Goal: Transaction & Acquisition: Purchase product/service

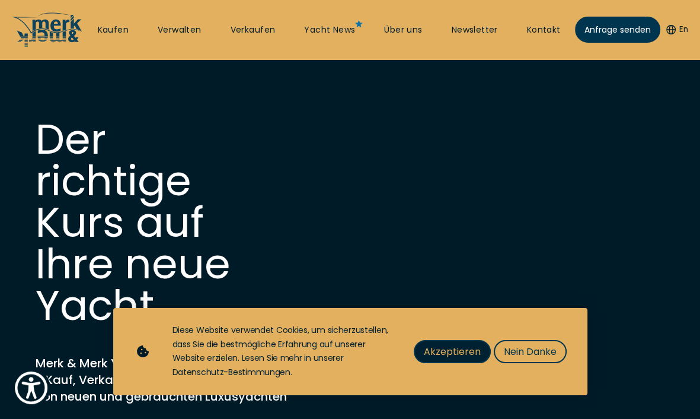
click at [472, 350] on span "Akzeptieren" at bounding box center [452, 351] width 57 height 15
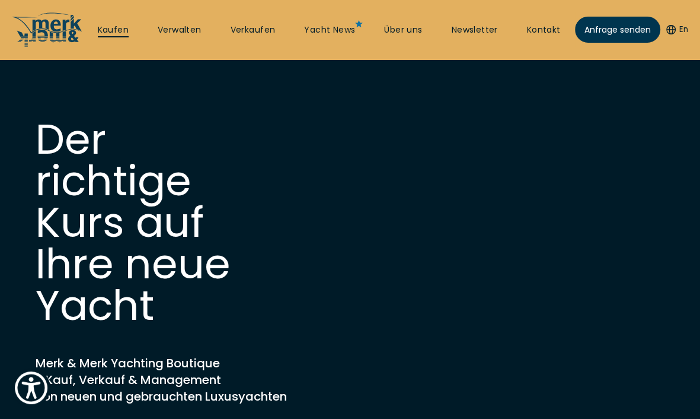
click at [114, 30] on link "Kaufen" at bounding box center [113, 30] width 31 height 12
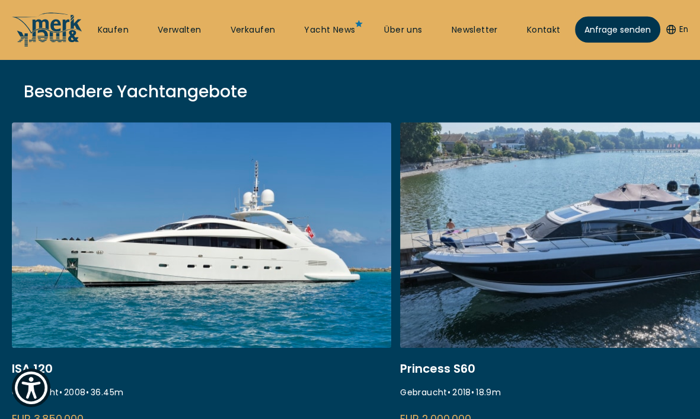
scroll to position [438, 0]
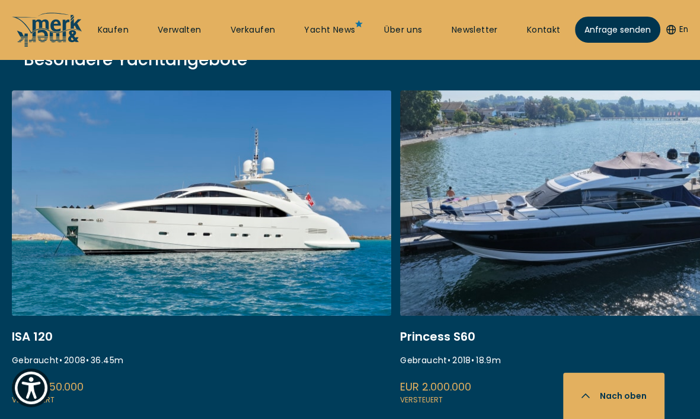
click at [544, 186] on link at bounding box center [589, 248] width 379 height 316
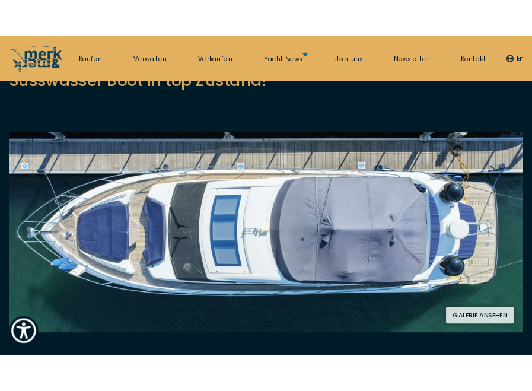
scroll to position [125, 0]
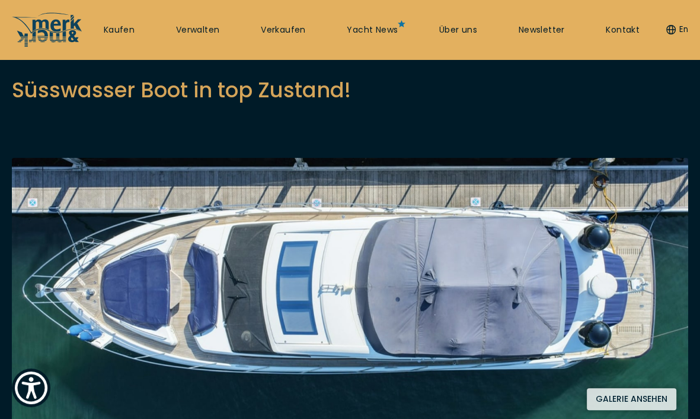
click at [641, 398] on button "Galerie ansehen" at bounding box center [632, 399] width 90 height 22
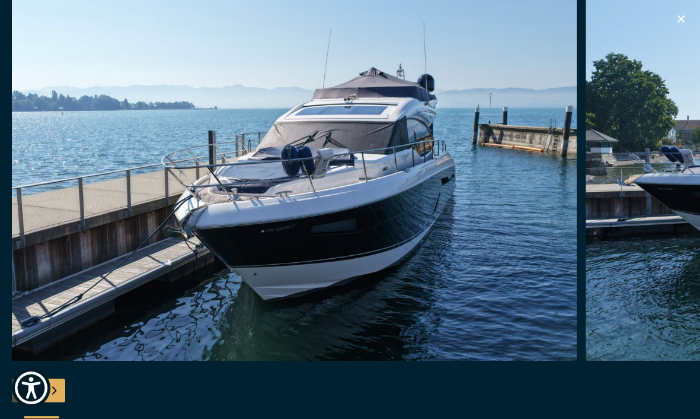
click at [500, 255] on img "button" at bounding box center [294, 170] width 565 height 379
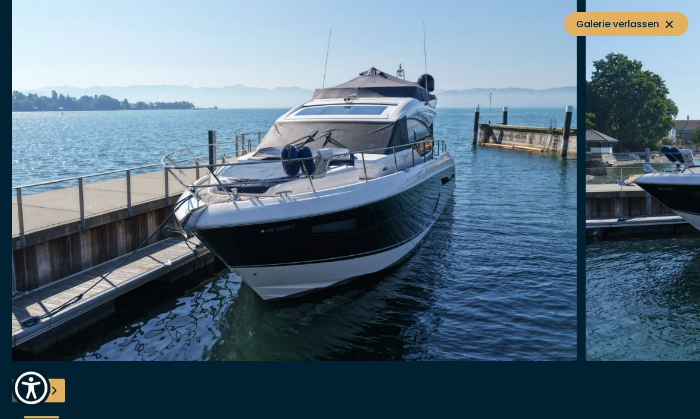
click at [497, 257] on img "button" at bounding box center [294, 170] width 565 height 379
click at [180, 149] on img "button" at bounding box center [294, 170] width 565 height 379
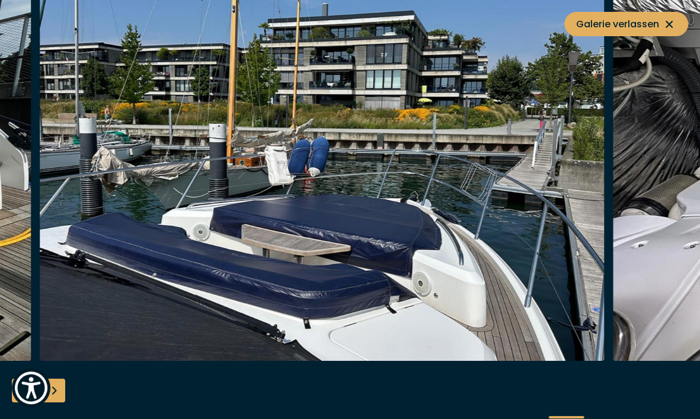
click at [58, 230] on img "button" at bounding box center [322, 170] width 565 height 379
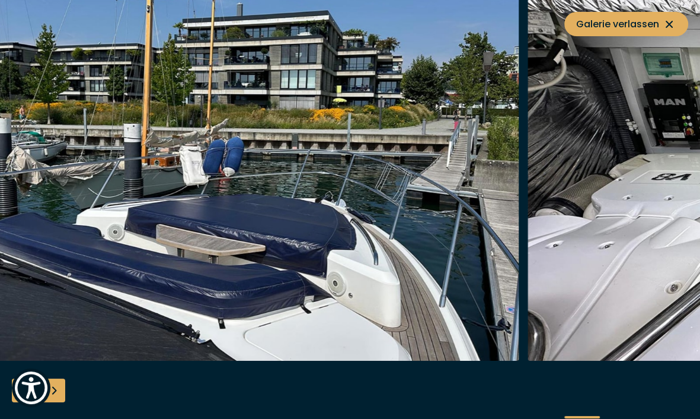
click at [519, 171] on img "button" at bounding box center [236, 170] width 565 height 379
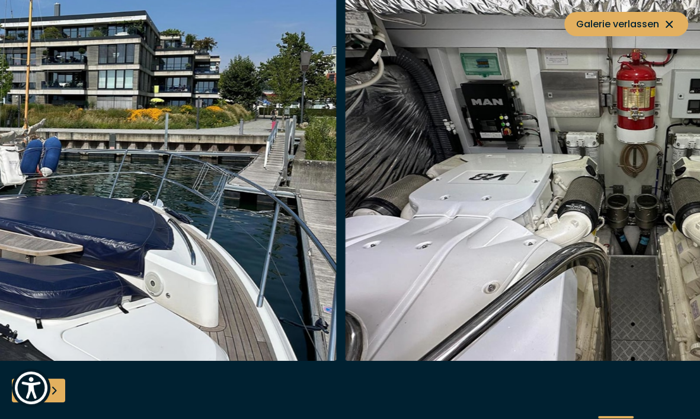
click at [700, 37] on img "button" at bounding box center [628, 170] width 565 height 379
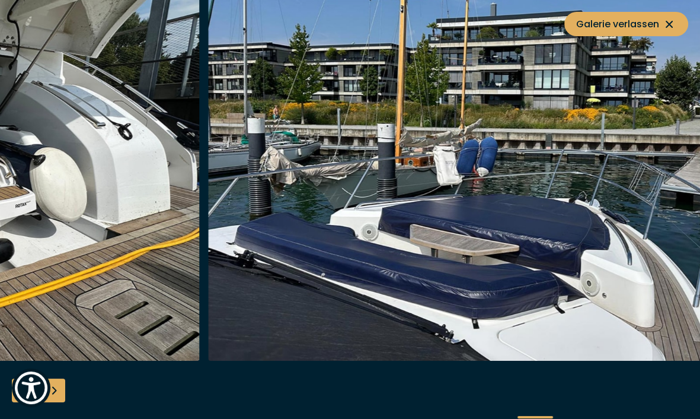
click at [700, 128] on img "button" at bounding box center [490, 170] width 565 height 379
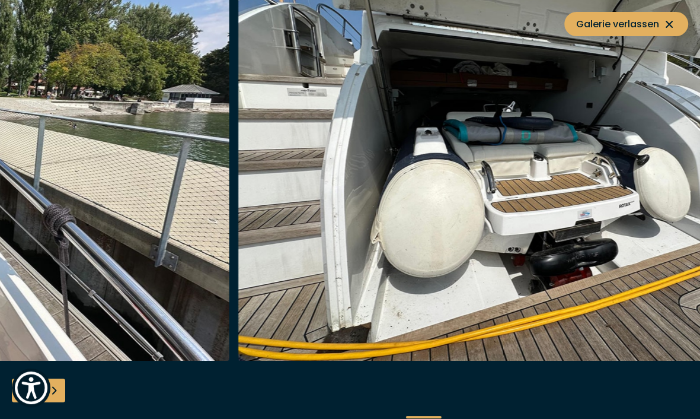
click at [700, 132] on img "button" at bounding box center [520, 170] width 565 height 379
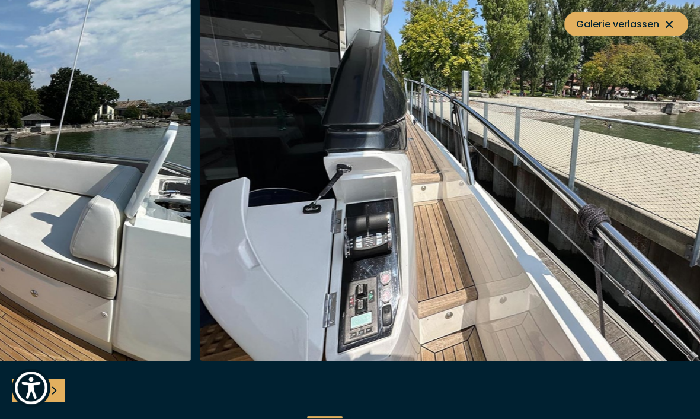
click at [594, 145] on img "button" at bounding box center [482, 170] width 565 height 379
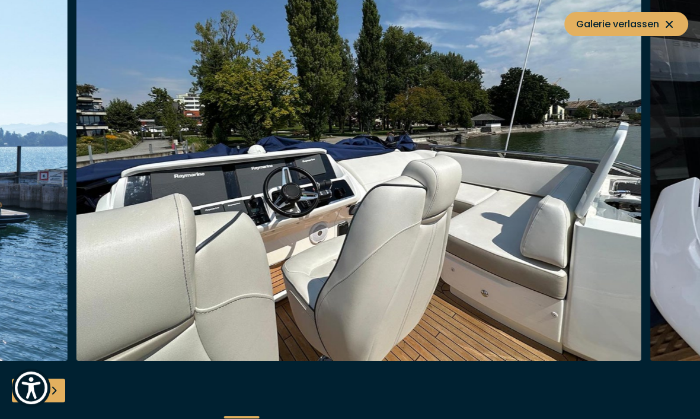
click at [480, 157] on img "button" at bounding box center [358, 170] width 565 height 379
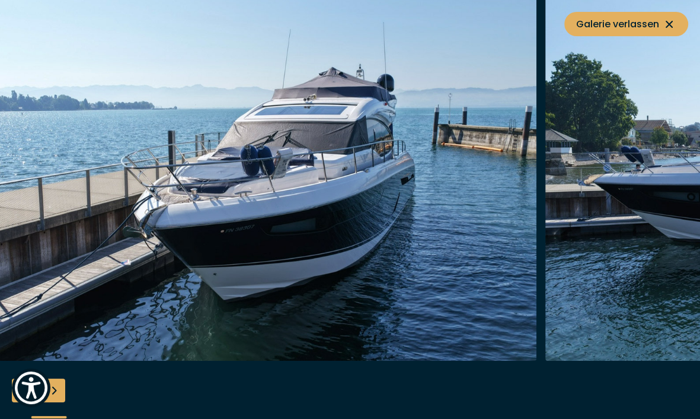
click at [502, 87] on img "button" at bounding box center [254, 170] width 565 height 379
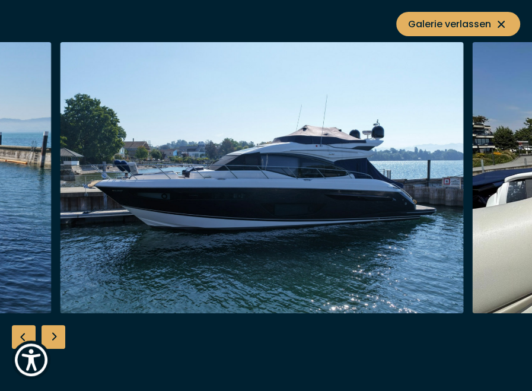
click at [110, 123] on img "button" at bounding box center [261, 177] width 403 height 271
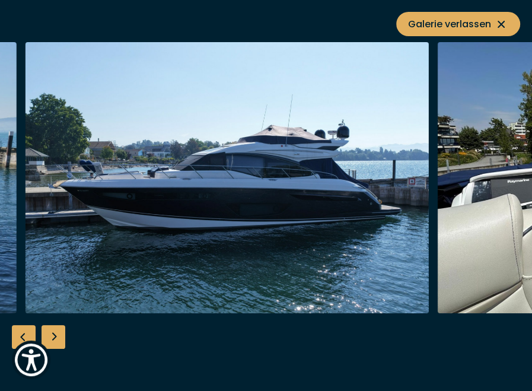
click at [369, 136] on img "button" at bounding box center [226, 177] width 403 height 271
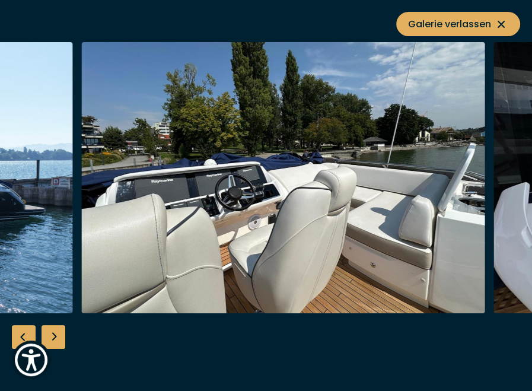
click at [232, 122] on img "button" at bounding box center [282, 177] width 403 height 271
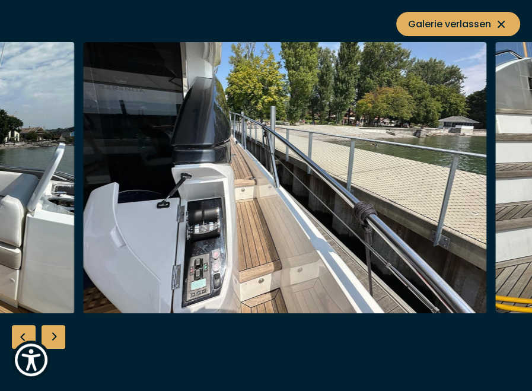
click at [410, 144] on img "button" at bounding box center [284, 177] width 403 height 271
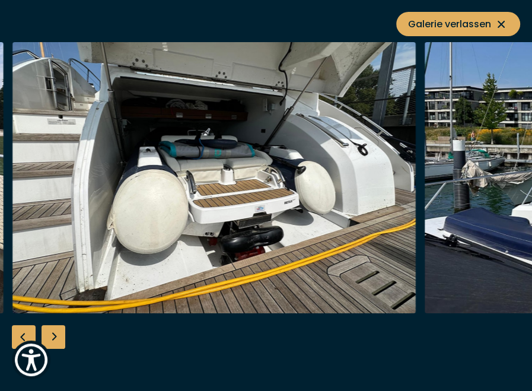
drag, startPoint x: 207, startPoint y: 134, endPoint x: 226, endPoint y: 132, distance: 19.1
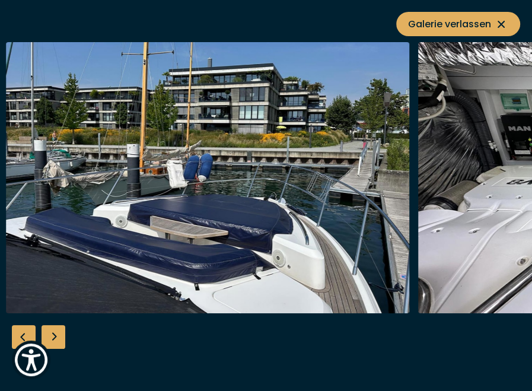
click at [335, 170] on img "button" at bounding box center [207, 177] width 403 height 271
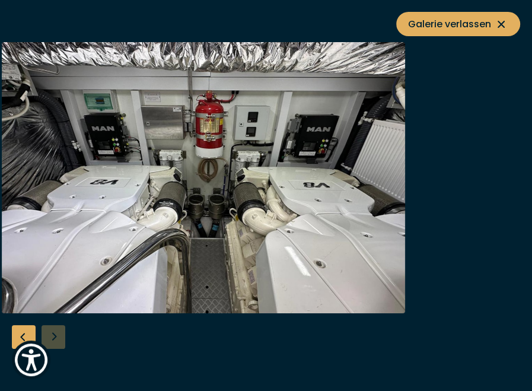
click at [189, 132] on img "button" at bounding box center [203, 177] width 403 height 271
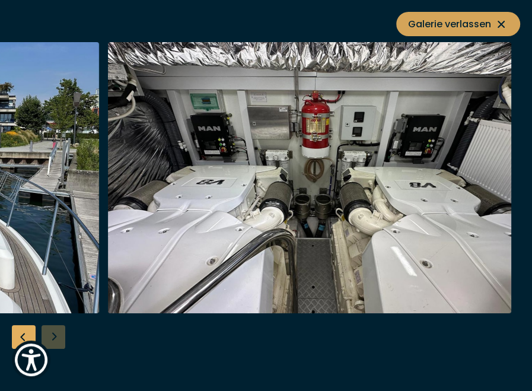
click at [501, 20] on icon at bounding box center [501, 24] width 14 height 14
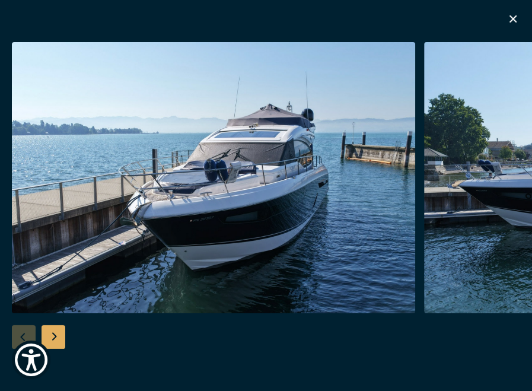
scroll to position [500, 0]
click at [56, 338] on div "Next slide" at bounding box center [53, 337] width 24 height 24
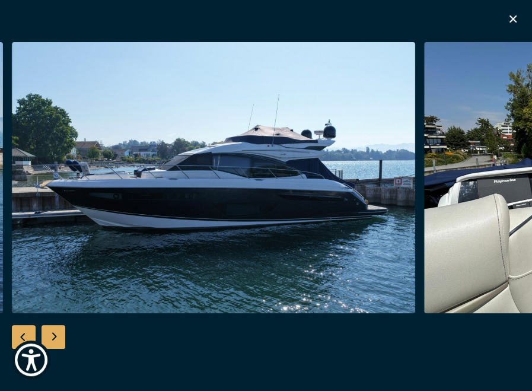
click at [56, 336] on div "Next slide" at bounding box center [53, 337] width 24 height 24
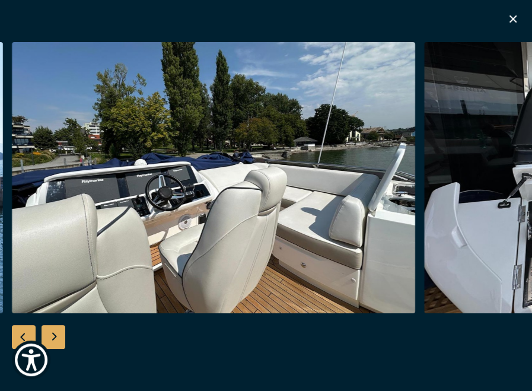
click at [56, 336] on div "Next slide" at bounding box center [53, 337] width 24 height 24
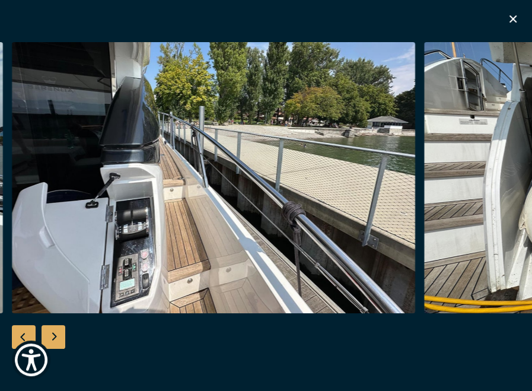
click at [56, 336] on div "Next slide" at bounding box center [53, 337] width 24 height 24
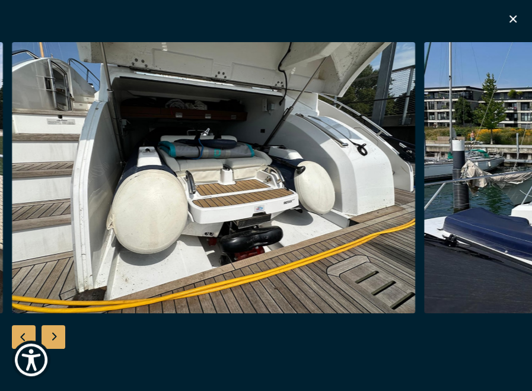
click at [56, 336] on div "Next slide" at bounding box center [53, 337] width 24 height 24
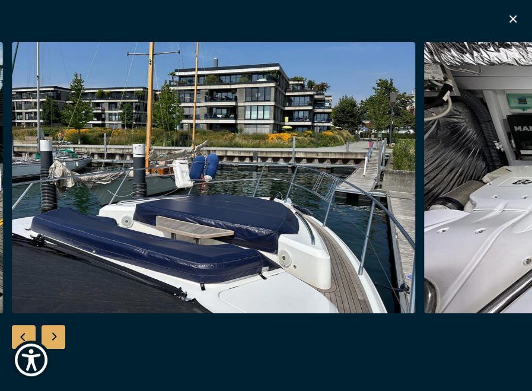
click at [56, 336] on div "Next slide" at bounding box center [53, 337] width 24 height 24
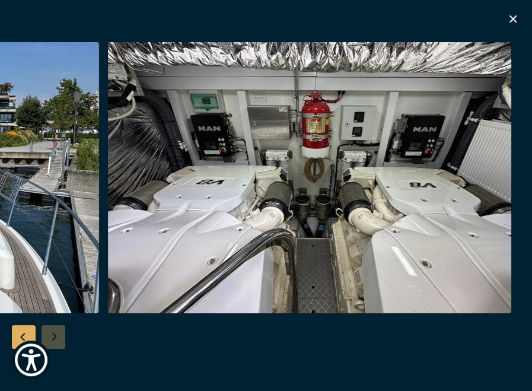
click at [56, 336] on div at bounding box center [266, 195] width 532 height 306
click at [511, 20] on icon "button" at bounding box center [513, 19] width 14 height 14
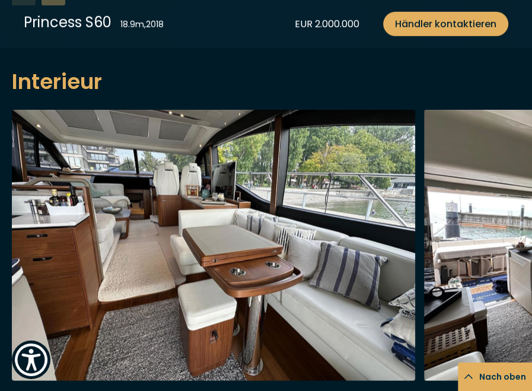
scroll to position [1314, 0]
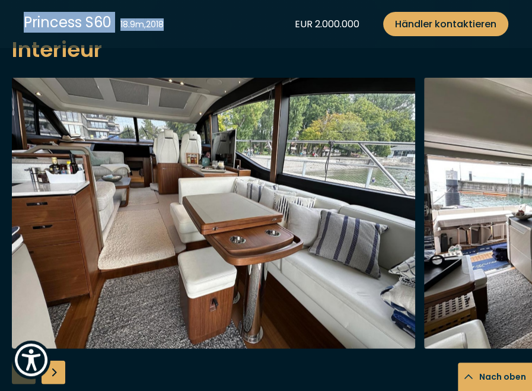
drag, startPoint x: 25, startPoint y: 18, endPoint x: 170, endPoint y: 21, distance: 144.1
click at [170, 21] on div "Princess S60 18.9 m , 2018 EUR 2.000.000 Händler kontaktieren" at bounding box center [266, 24] width 532 height 48
copy div "Princess S60 18.9 m , 2018"
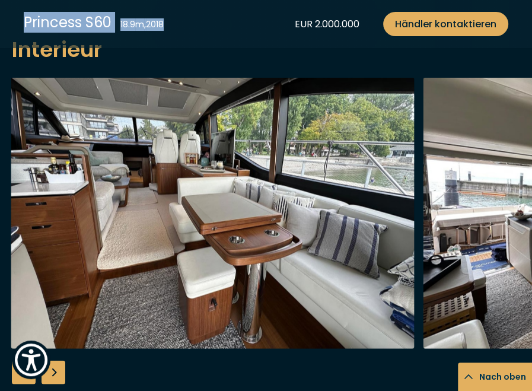
click at [266, 226] on img "button" at bounding box center [212, 212] width 403 height 271
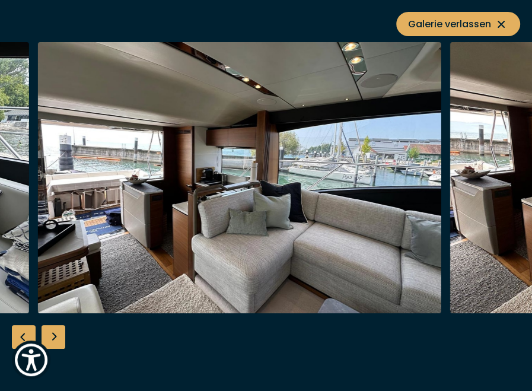
click at [77, 205] on img "button" at bounding box center [239, 177] width 403 height 271
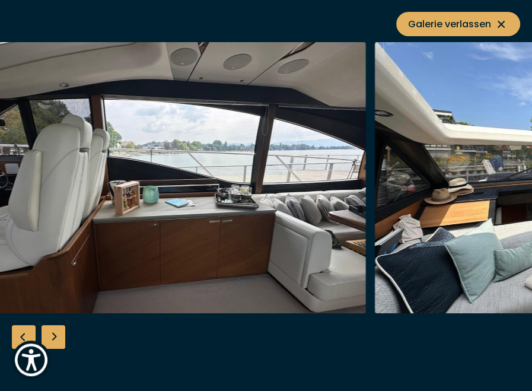
click at [70, 222] on img "button" at bounding box center [164, 177] width 403 height 271
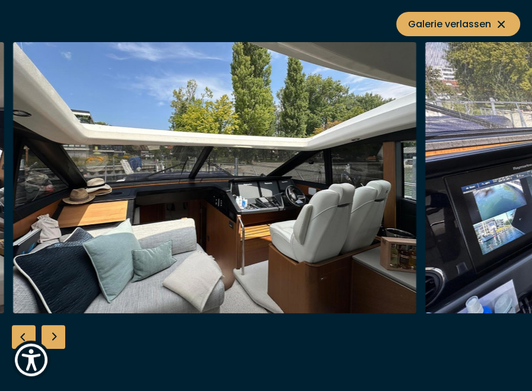
click at [87, 262] on img "button" at bounding box center [214, 177] width 403 height 271
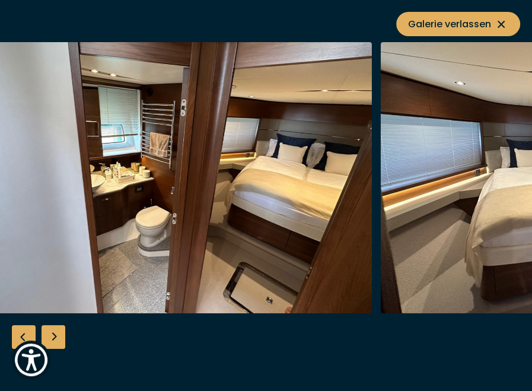
click at [68, 198] on img "button" at bounding box center [170, 177] width 403 height 271
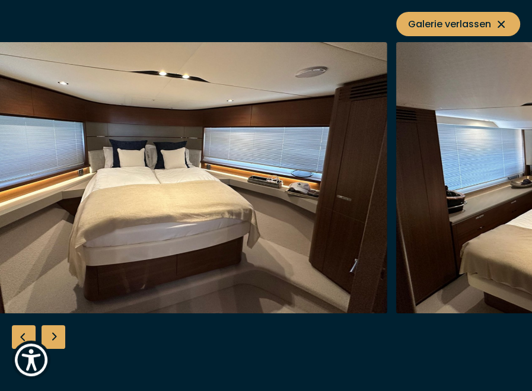
click at [103, 213] on img "button" at bounding box center [185, 177] width 403 height 271
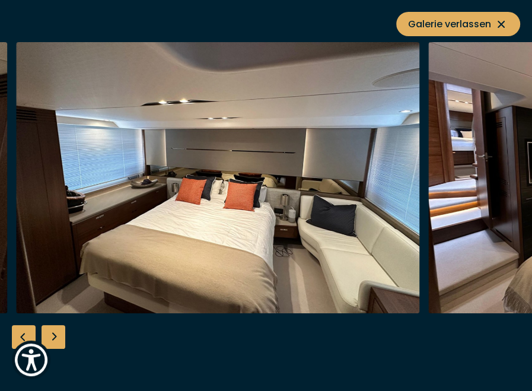
click at [74, 262] on img "button" at bounding box center [217, 177] width 403 height 271
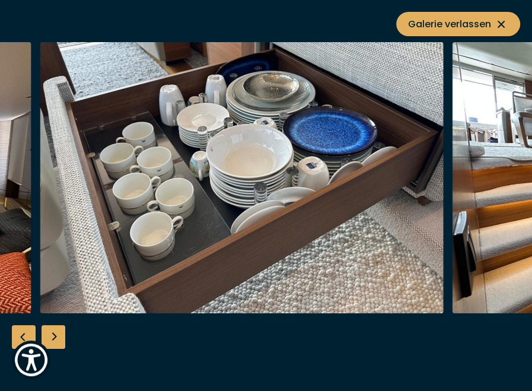
click at [141, 210] on img "button" at bounding box center [241, 177] width 403 height 271
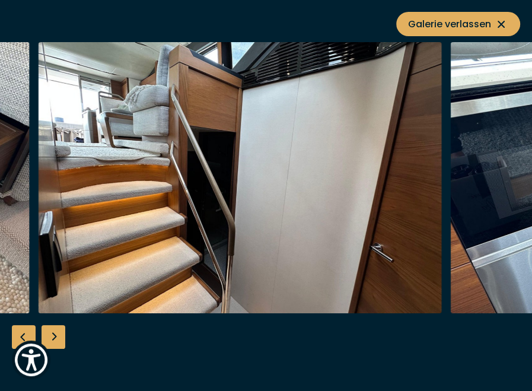
click at [98, 188] on img "button" at bounding box center [240, 177] width 403 height 271
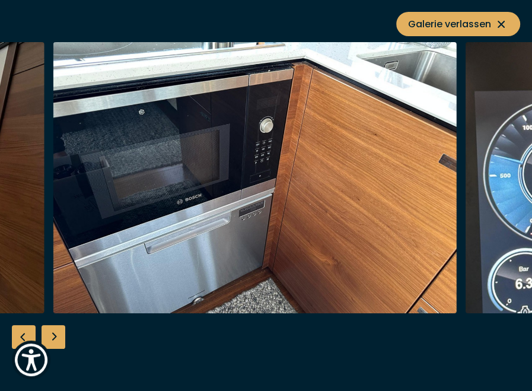
click at [87, 238] on img "button" at bounding box center [254, 177] width 403 height 271
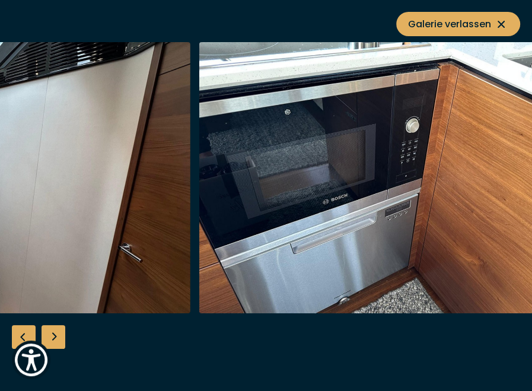
click at [57, 336] on div "Next slide" at bounding box center [53, 337] width 24 height 24
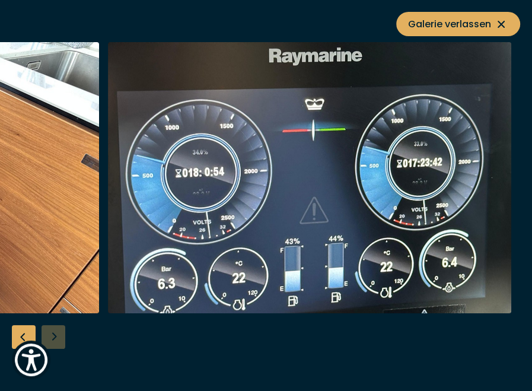
click at [16, 337] on div "Previous slide" at bounding box center [24, 337] width 24 height 24
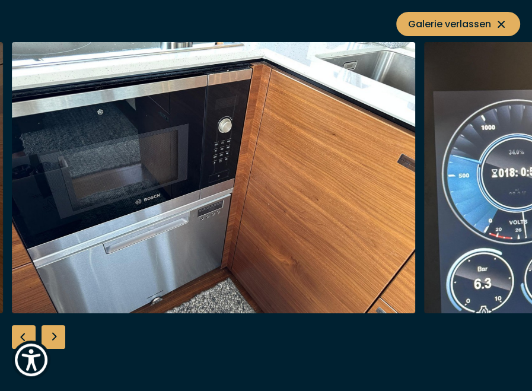
click at [16, 337] on div "Previous slide" at bounding box center [24, 337] width 24 height 24
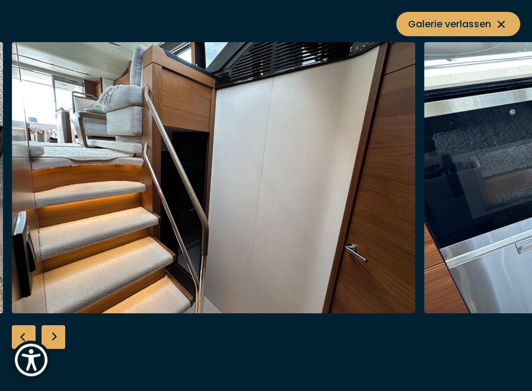
click at [16, 337] on div "Previous slide" at bounding box center [24, 337] width 24 height 24
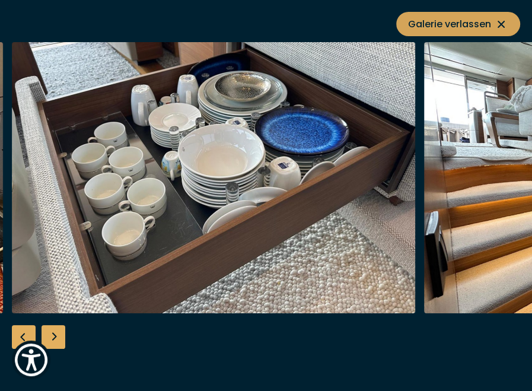
click at [462, 25] on span "Galerie verlassen" at bounding box center [458, 24] width 100 height 15
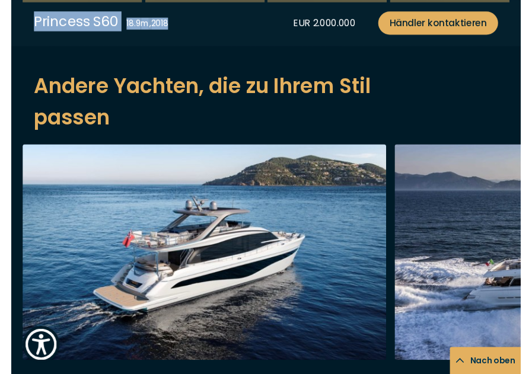
scroll to position [1878, 0]
